Goal: Navigation & Orientation: Find specific page/section

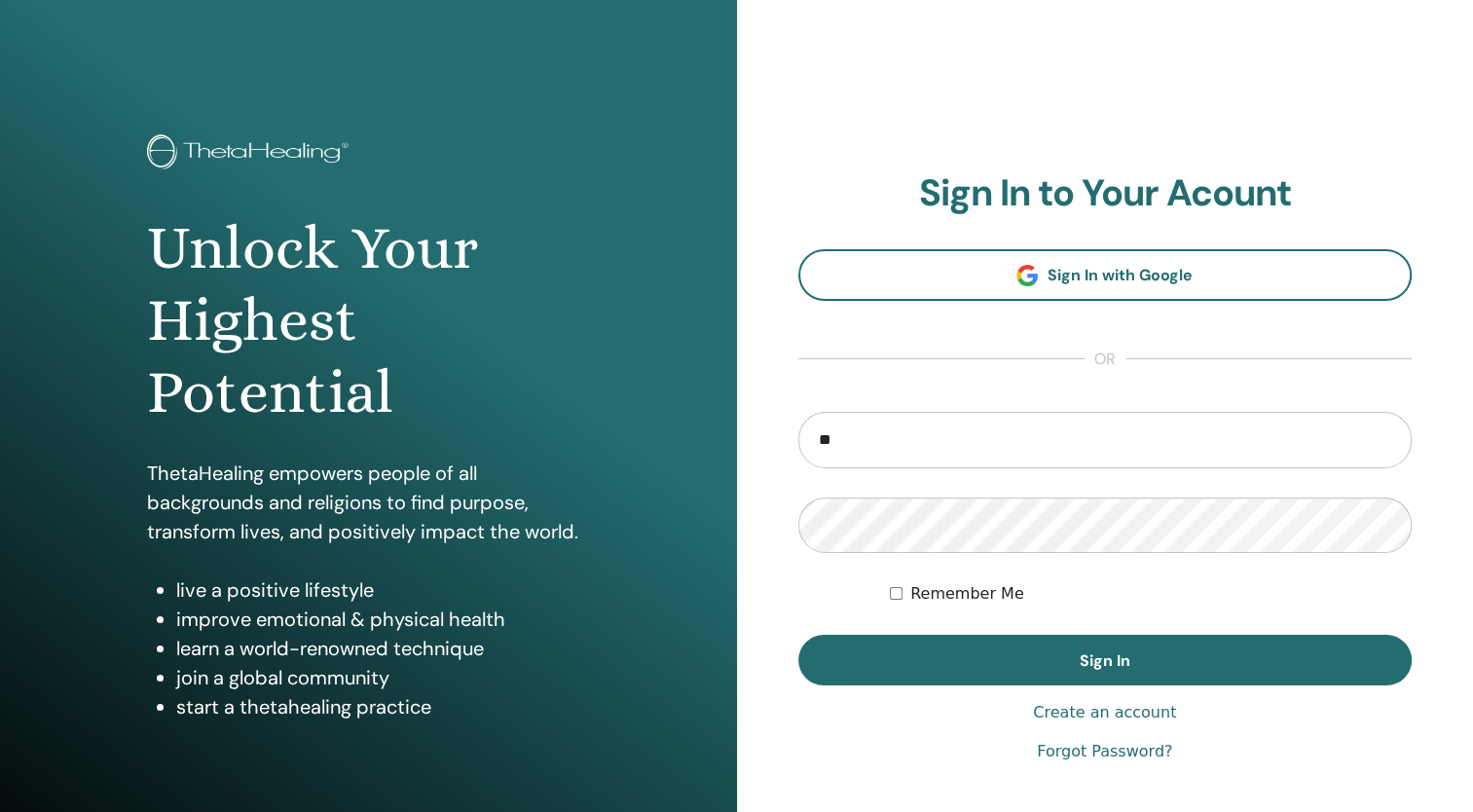
type input "**********"
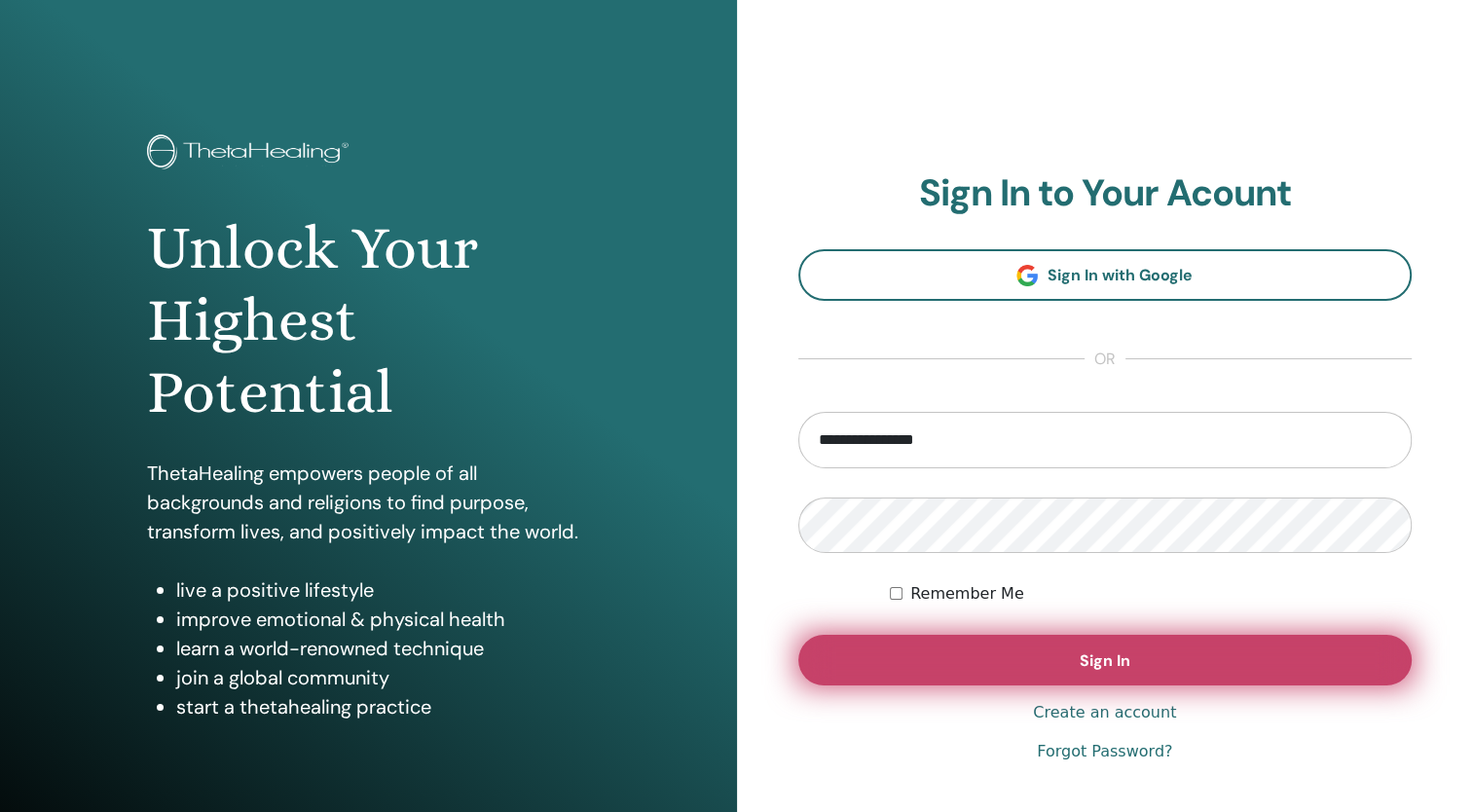
click at [1162, 660] on button "Sign In" at bounding box center [1105, 660] width 614 height 50
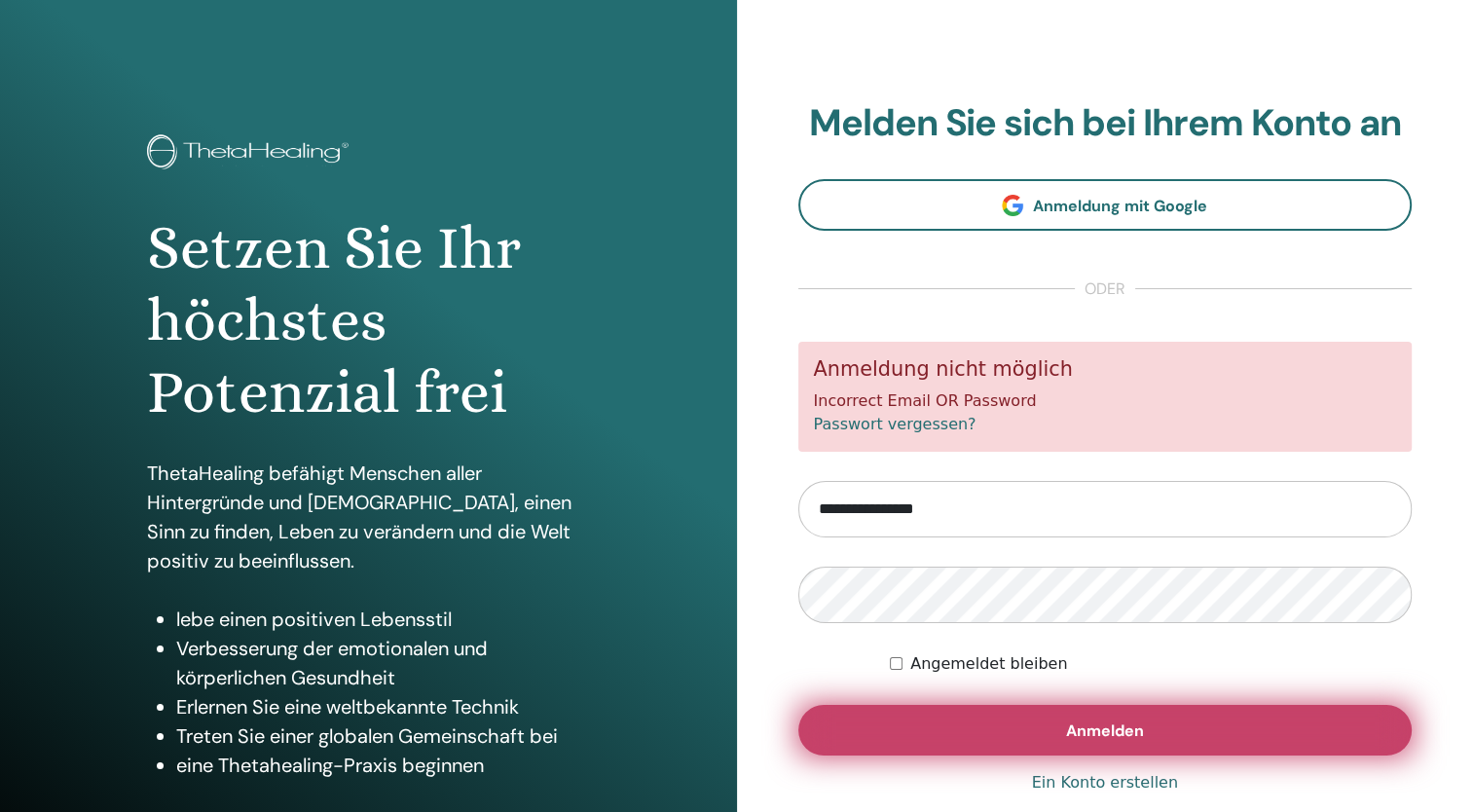
click at [1099, 729] on span "Anmelden" at bounding box center [1105, 730] width 78 height 21
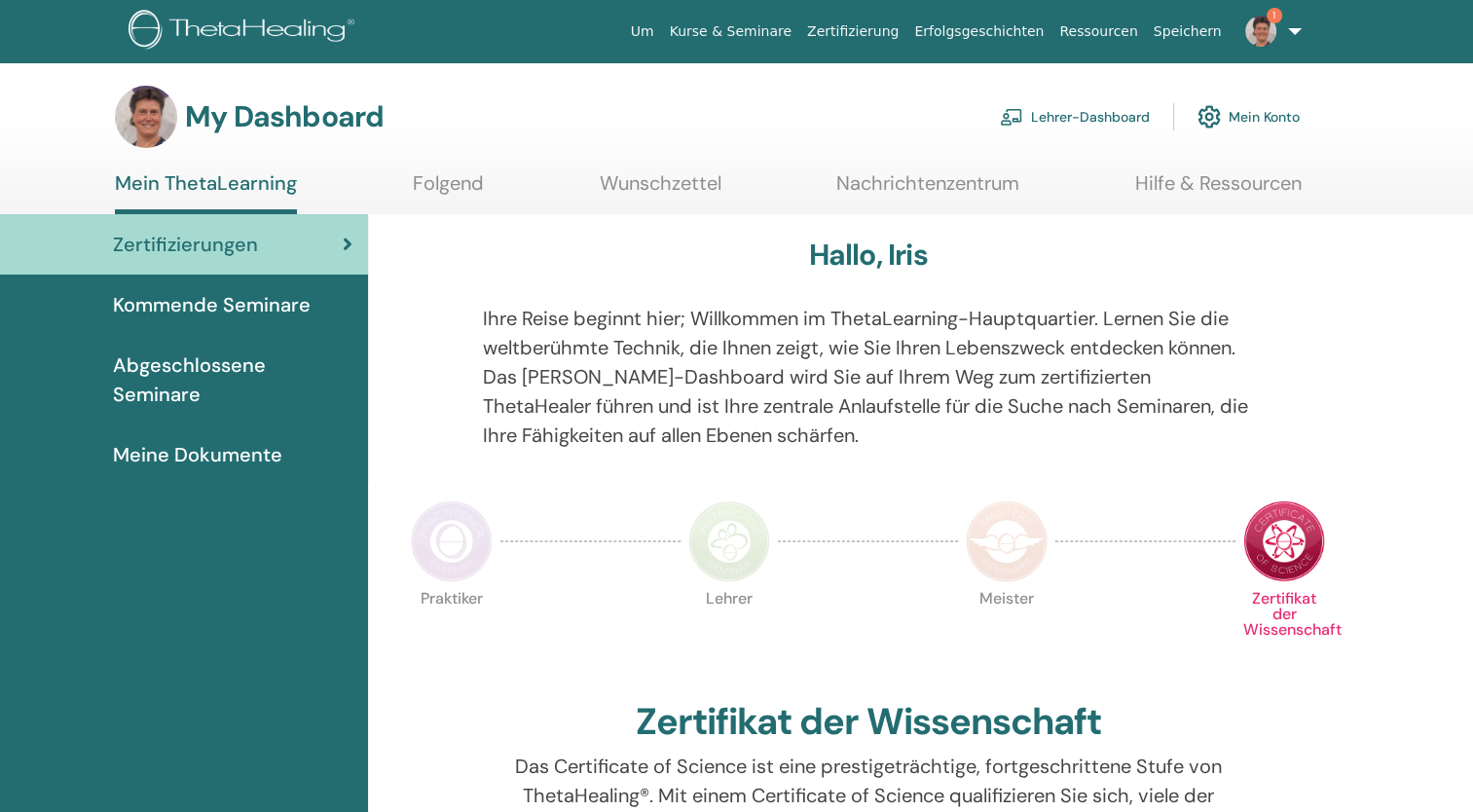
click at [1078, 118] on link "Lehrer-Dashboard" at bounding box center [1075, 116] width 150 height 43
click at [894, 184] on link "Nachrichtenzentrum" at bounding box center [927, 190] width 183 height 38
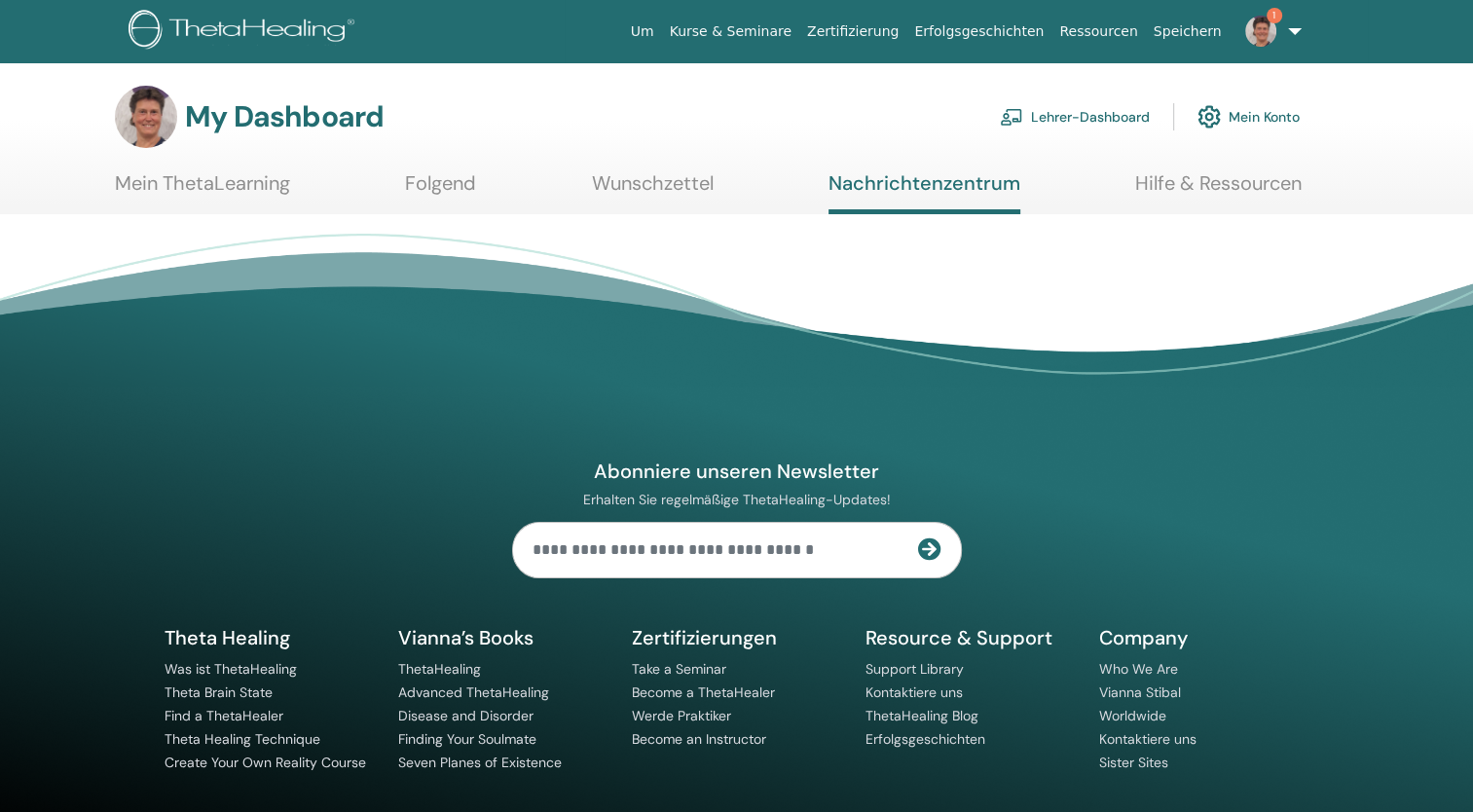
click at [783, 33] on link "Kurse & Seminare" at bounding box center [730, 32] width 138 height 36
click at [783, 22] on link "Kurse & Seminare" at bounding box center [730, 32] width 138 height 36
click at [1063, 119] on link "Lehrer-Dashboard" at bounding box center [1075, 116] width 150 height 43
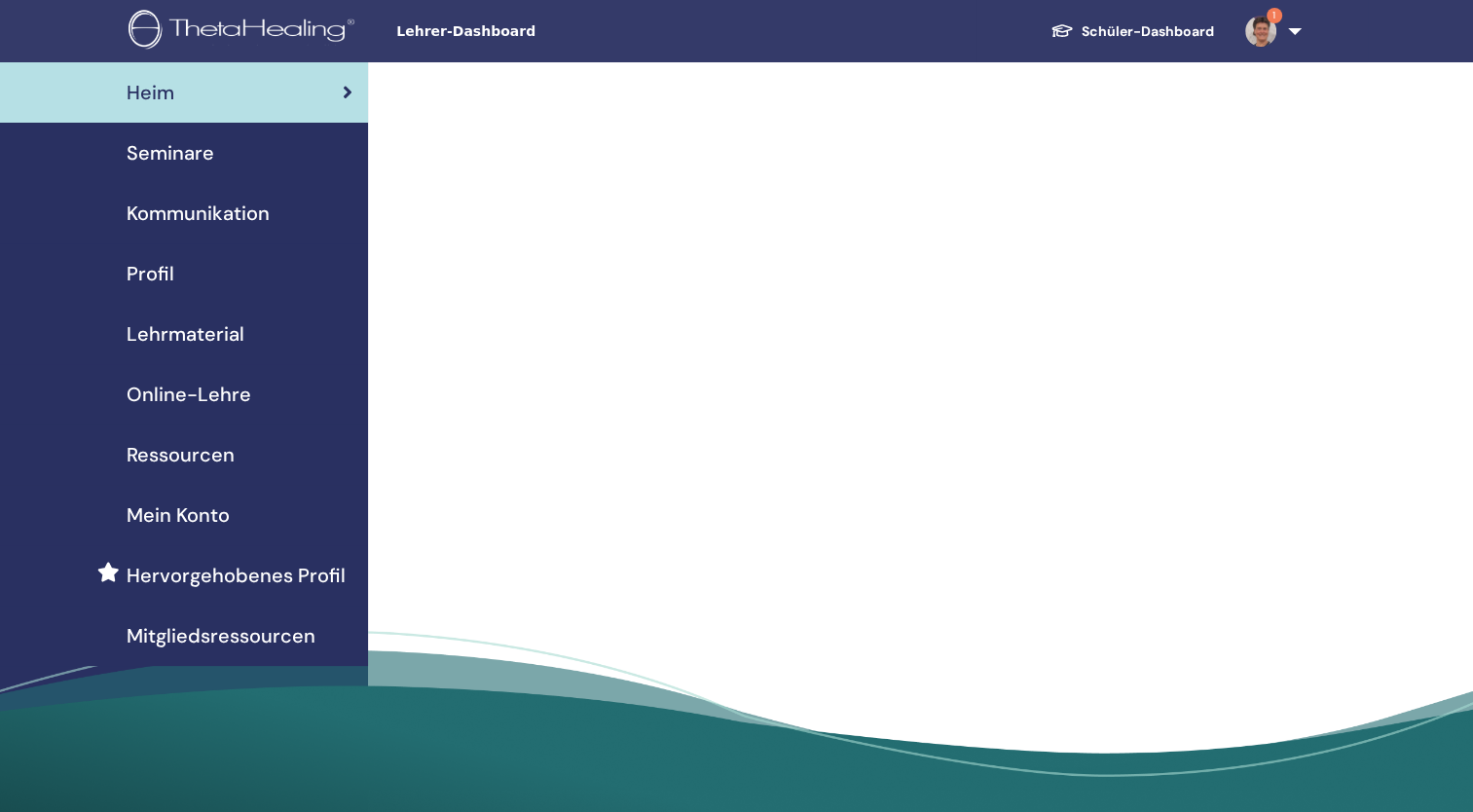
click at [232, 220] on span "Kommunikation" at bounding box center [198, 214] width 143 height 30
click at [237, 629] on span "Mitgliedsressourcen" at bounding box center [221, 636] width 189 height 30
click at [183, 460] on span "Ressourcen" at bounding box center [180, 455] width 108 height 30
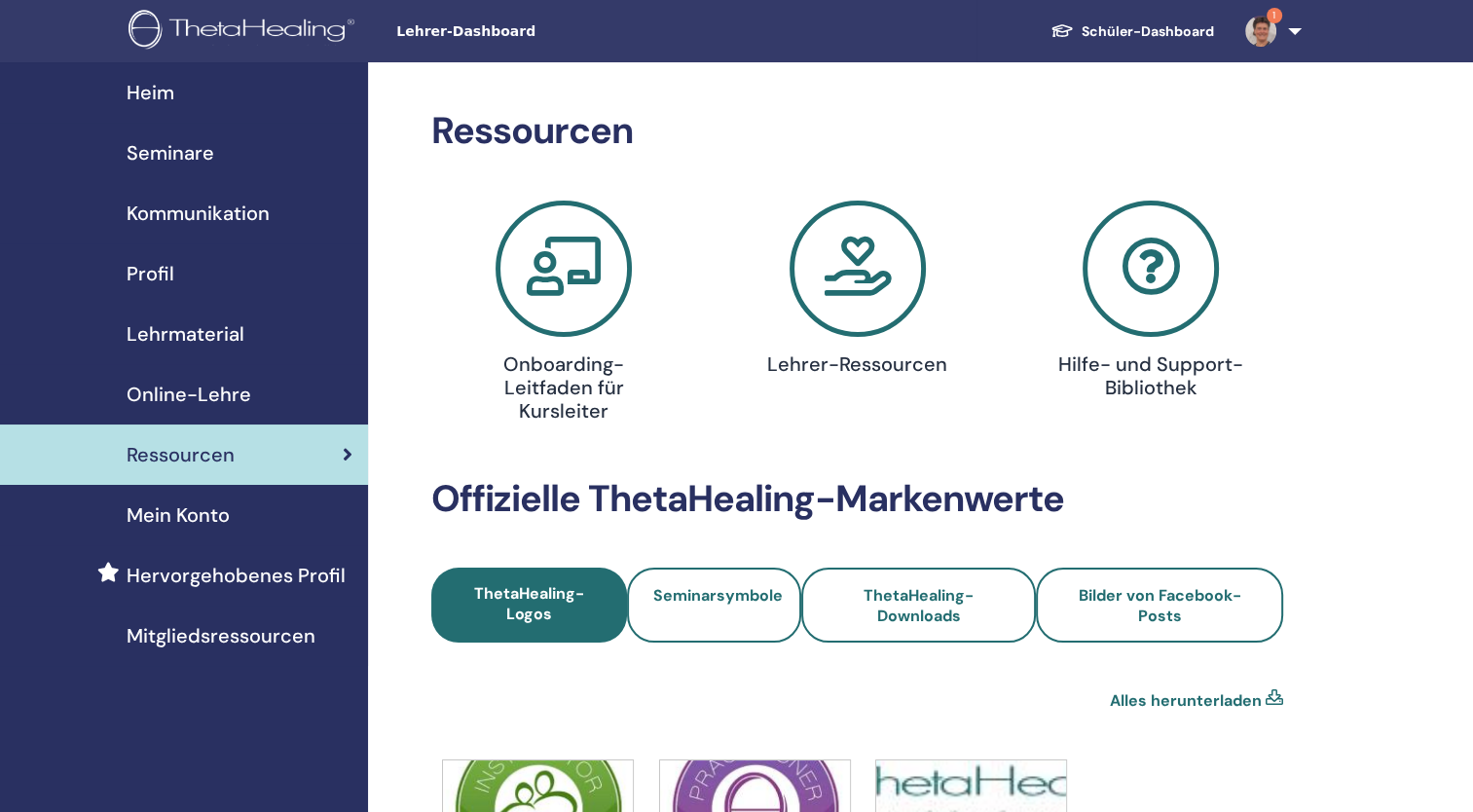
click at [228, 637] on span "Mitgliedsressourcen" at bounding box center [221, 636] width 189 height 30
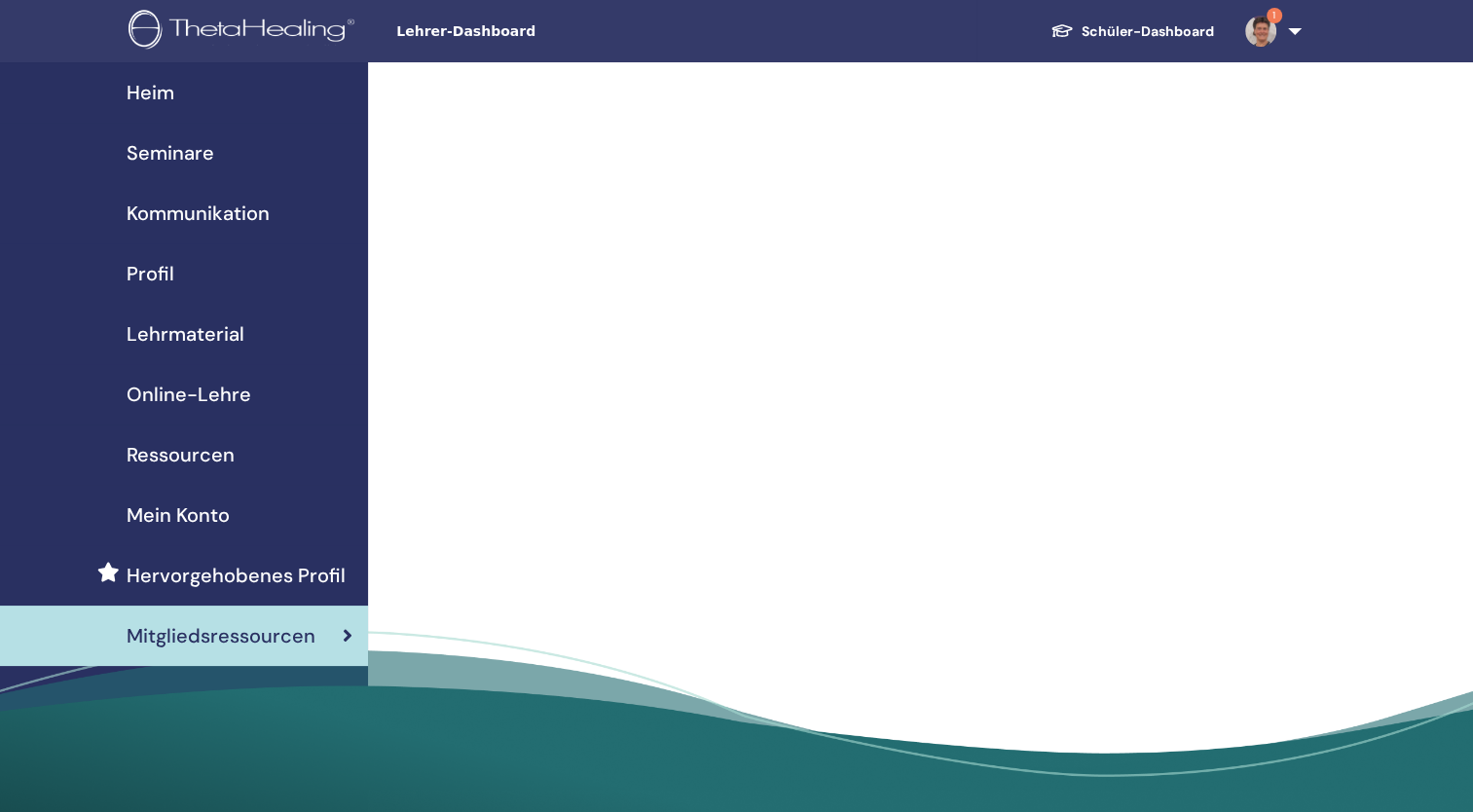
click at [150, 92] on span "Heim" at bounding box center [150, 93] width 47 height 30
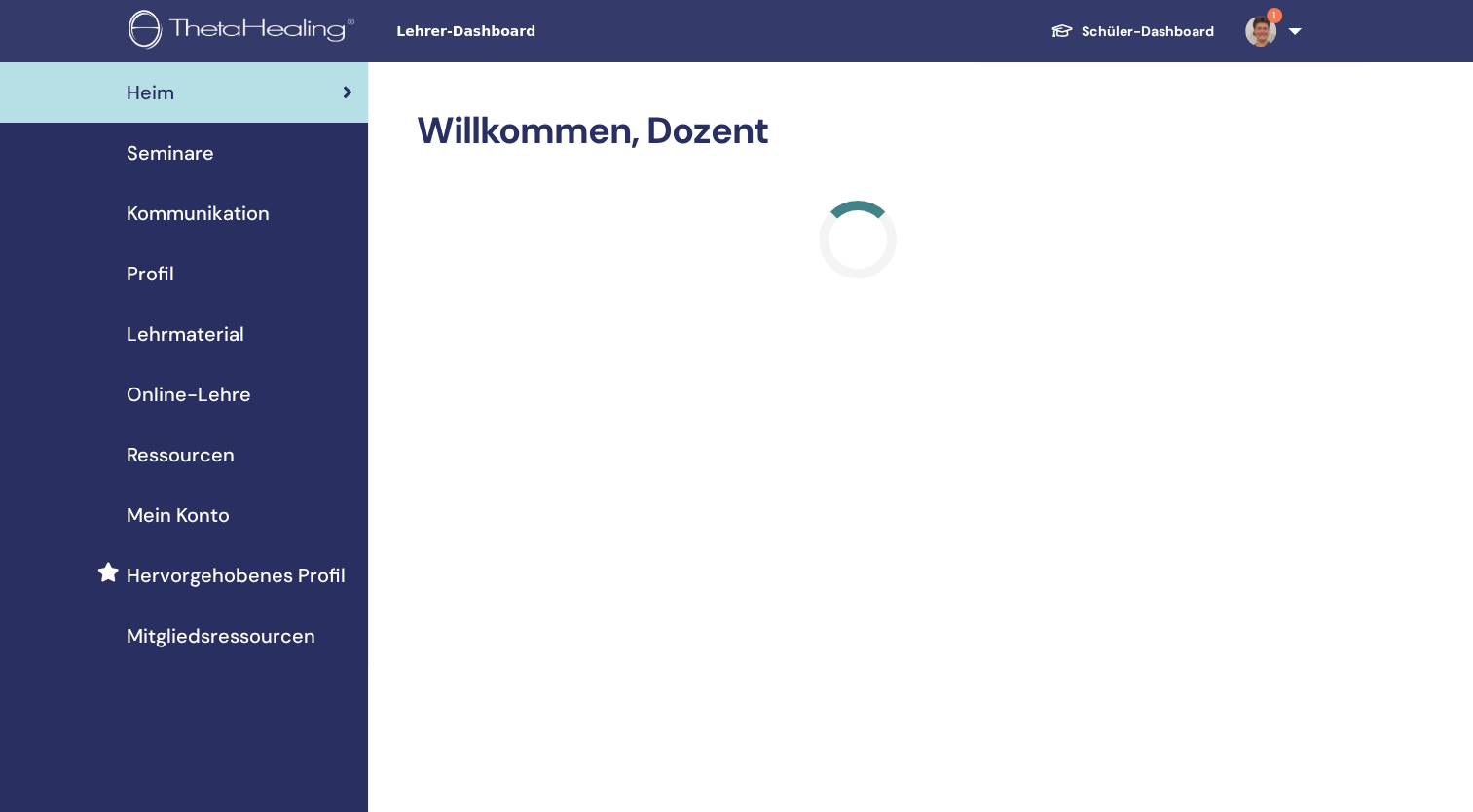
click at [1268, 24] on img at bounding box center [1260, 31] width 31 height 31
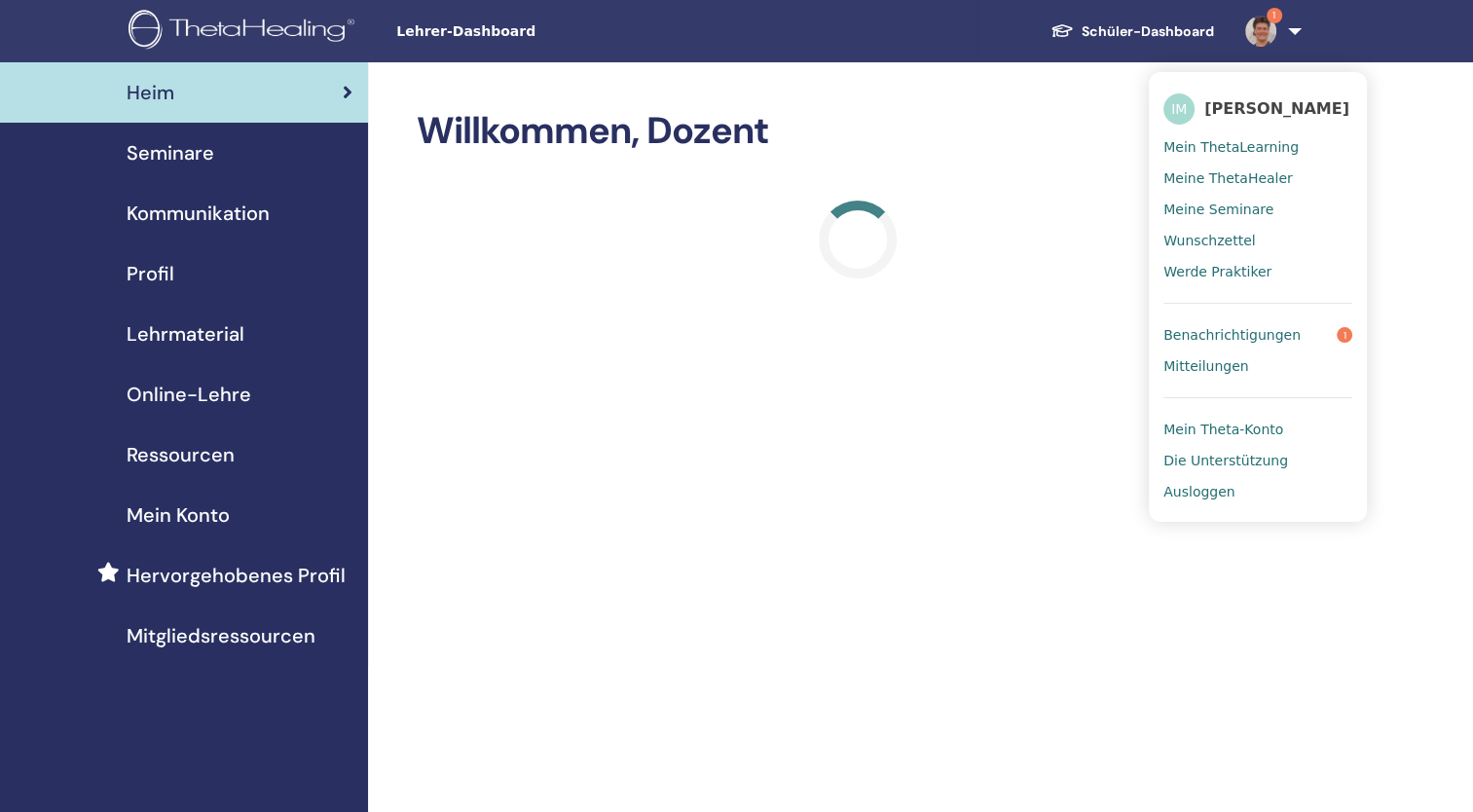
click at [1268, 24] on img at bounding box center [1260, 31] width 31 height 31
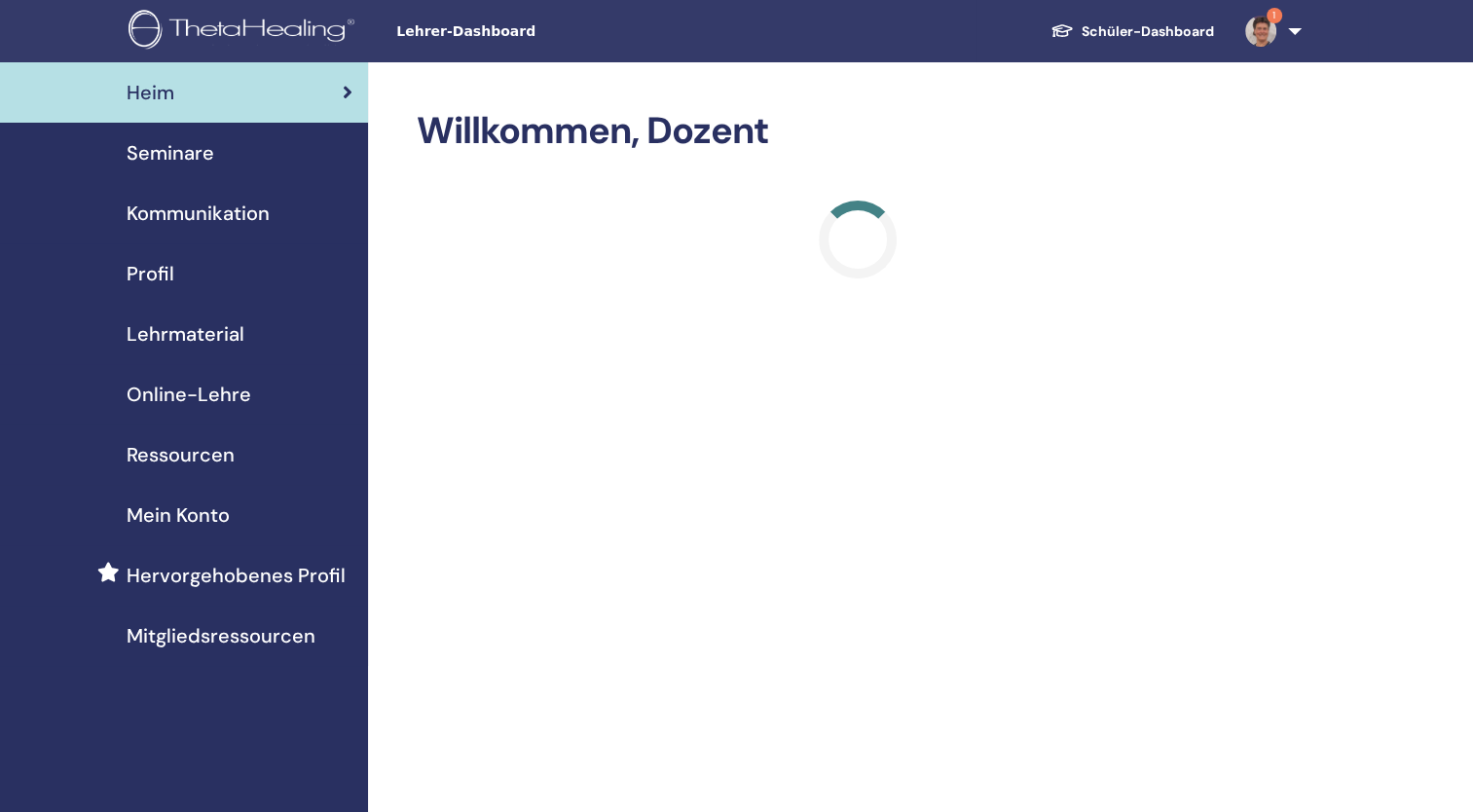
click at [1230, 0] on link "1" at bounding box center [1269, 31] width 80 height 62
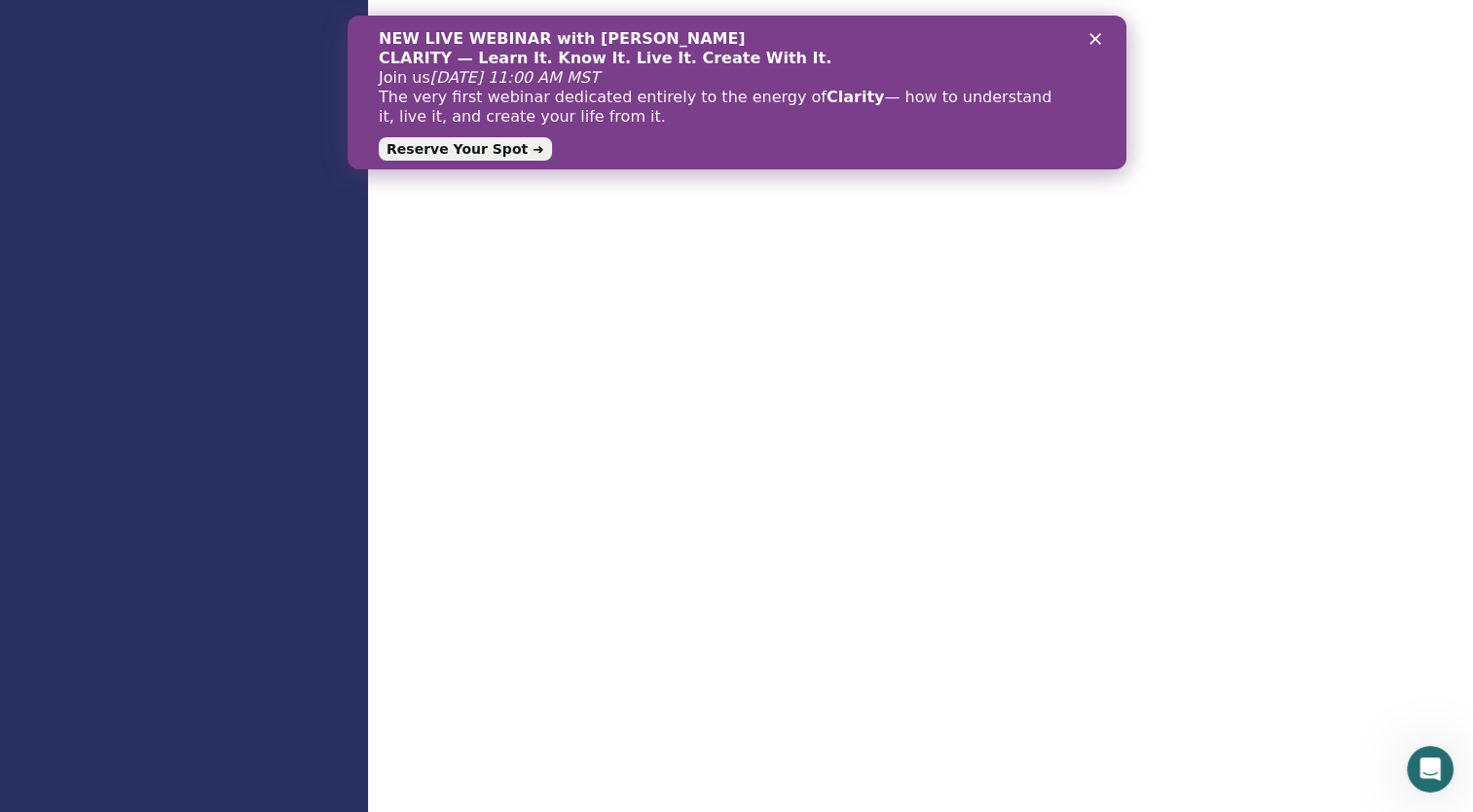
scroll to position [778, 0]
